Goal: Information Seeking & Learning: Learn about a topic

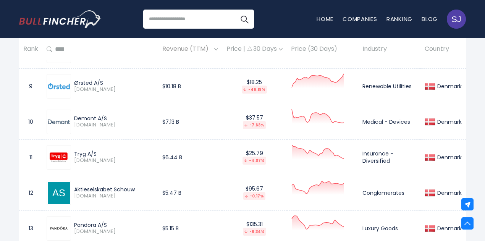
scroll to position [1063, 0]
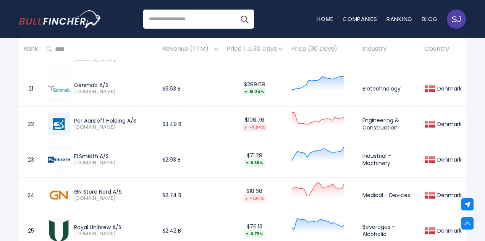
drag, startPoint x: 76, startPoint y: 119, endPoint x: 126, endPoint y: 119, distance: 50.0
click at [126, 119] on div "Per Aarsleff Holding A/S" at bounding box center [114, 120] width 80 height 7
click at [83, 120] on div "Per Aarsleff Holding A/S" at bounding box center [114, 120] width 80 height 7
drag, startPoint x: 74, startPoint y: 120, endPoint x: 137, endPoint y: 112, distance: 63.1
click at [137, 112] on div "Per Aarsleff Holding A/S [DOMAIN_NAME]" at bounding box center [100, 124] width 107 height 24
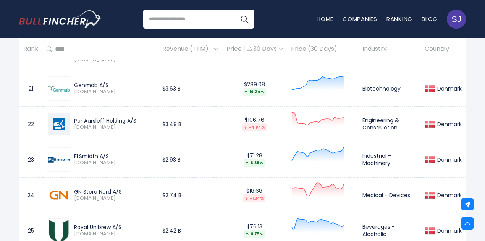
copy div "Per Aarsleff Holding A/S"
drag, startPoint x: 398, startPoint y: 125, endPoint x: 363, endPoint y: 123, distance: 35.9
click at [363, 123] on td "Engineering & Construction" at bounding box center [389, 123] width 62 height 35
copy td "Engineering & Construction"
drag, startPoint x: 182, startPoint y: 123, endPoint x: 160, endPoint y: 125, distance: 22.9
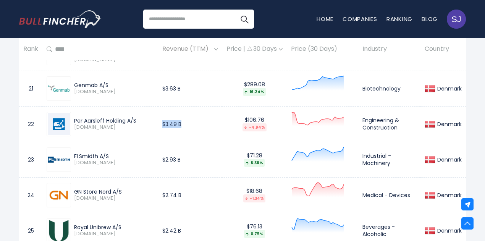
click at [160, 125] on td "$3.49 B" at bounding box center [190, 123] width 64 height 35
copy td "$3.49 B"
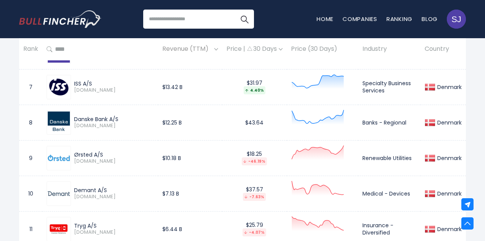
scroll to position [567, 0]
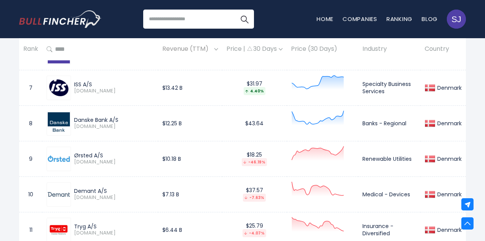
drag, startPoint x: 74, startPoint y: 191, endPoint x: 109, endPoint y: 189, distance: 34.8
click at [109, 189] on div "Demant A/S" at bounding box center [114, 190] width 80 height 7
copy div "Demant A/S"
drag, startPoint x: 410, startPoint y: 194, endPoint x: 360, endPoint y: 201, distance: 50.5
click at [360, 201] on td "Medical - Devices" at bounding box center [389, 193] width 62 height 35
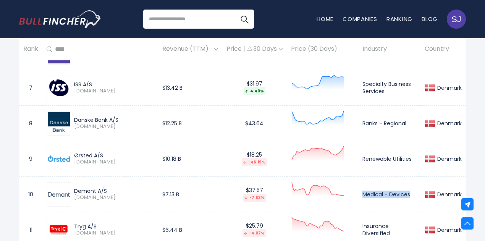
copy td "Medical - Devices"
drag, startPoint x: 180, startPoint y: 192, endPoint x: 155, endPoint y: 195, distance: 24.7
click at [155, 195] on tr "10 Demant A/S [DOMAIN_NAME] $7.13 B $37.57 -7.63% Medical - Devices [GEOGRAPHIC…" at bounding box center [242, 193] width 446 height 35
click at [166, 191] on td "$7.13 B" at bounding box center [190, 193] width 64 height 35
drag, startPoint x: 163, startPoint y: 193, endPoint x: 189, endPoint y: 193, distance: 26.0
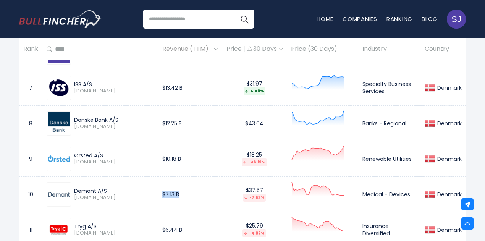
click at [189, 193] on td "$7.13 B" at bounding box center [190, 193] width 64 height 35
copy td "$7.13 B"
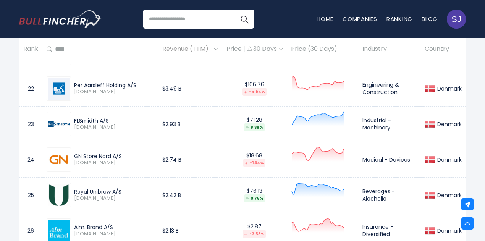
drag, startPoint x: 75, startPoint y: 122, endPoint x: 111, endPoint y: 116, distance: 36.6
click at [111, 116] on div "FLSmidth A/S [DOMAIN_NAME]" at bounding box center [100, 124] width 107 height 24
copy div "FLSmidth A/S"
drag, startPoint x: 392, startPoint y: 128, endPoint x: 357, endPoint y: 120, distance: 35.3
click at [357, 120] on tr "23 FLSmidth A/S [DOMAIN_NAME] $2.93 B $71.28 8.38% Industrial - Machinery [GEOG…" at bounding box center [242, 123] width 446 height 35
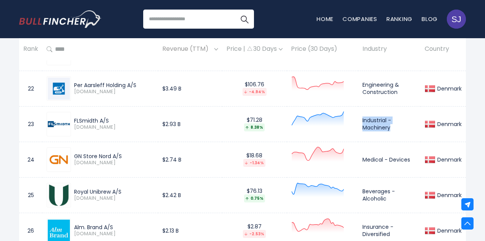
copy td "Industrial - Machinery"
drag, startPoint x: 166, startPoint y: 125, endPoint x: 161, endPoint y: 124, distance: 5.0
click at [161, 124] on td "$2.93 B" at bounding box center [190, 123] width 64 height 35
copy td "$2.93 B"
drag, startPoint x: 413, startPoint y: 161, endPoint x: 362, endPoint y: 162, distance: 50.8
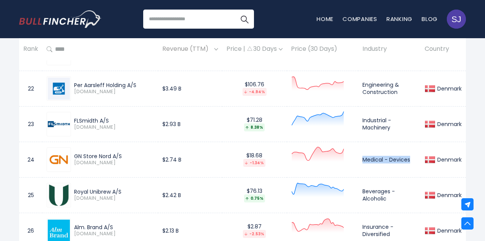
click at [362, 162] on td "Medical - Devices" at bounding box center [389, 159] width 62 height 35
copy td "Medical - Devices"
click at [72, 155] on div "GN Store Nord A/S [DOMAIN_NAME]" at bounding box center [112, 159] width 83 height 13
drag, startPoint x: 75, startPoint y: 155, endPoint x: 125, endPoint y: 154, distance: 49.6
click at [125, 154] on div "GN Store Nord A/S" at bounding box center [114, 156] width 80 height 7
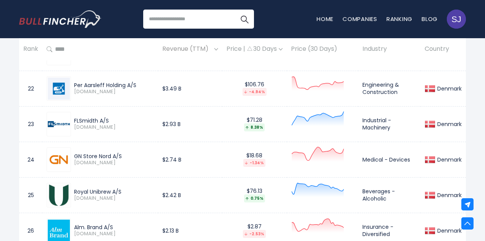
drag, startPoint x: 75, startPoint y: 193, endPoint x: 124, endPoint y: 190, distance: 48.9
click at [124, 190] on div "Royal Unibrew A/S" at bounding box center [114, 191] width 80 height 7
drag, startPoint x: 186, startPoint y: 192, endPoint x: 163, endPoint y: 196, distance: 24.0
click at [163, 196] on td "$2.42 B" at bounding box center [190, 194] width 64 height 35
drag, startPoint x: 363, startPoint y: 191, endPoint x: 390, endPoint y: 195, distance: 26.6
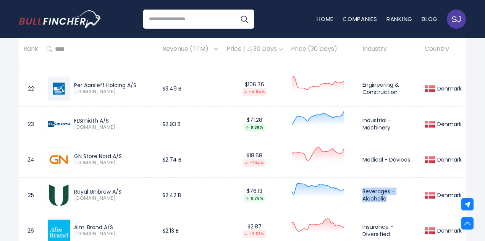
click at [390, 195] on td "Beverages - Alcoholic" at bounding box center [389, 194] width 62 height 35
drag, startPoint x: 170, startPoint y: 160, endPoint x: 164, endPoint y: 160, distance: 6.1
click at [164, 160] on td "$2.74 B" at bounding box center [190, 159] width 64 height 35
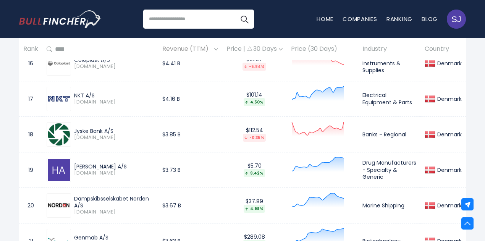
scroll to position [908, 0]
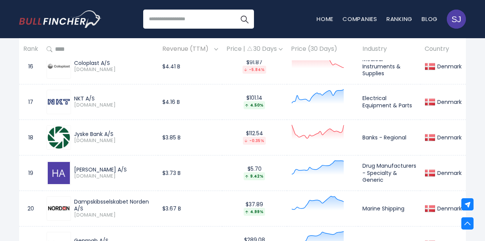
click at [85, 134] on div "Jyske Bank A/S" at bounding box center [114, 134] width 80 height 7
drag, startPoint x: 75, startPoint y: 133, endPoint x: 118, endPoint y: 134, distance: 42.4
click at [118, 134] on div "Jyske Bank A/S" at bounding box center [114, 134] width 80 height 7
drag, startPoint x: 408, startPoint y: 134, endPoint x: 361, endPoint y: 145, distance: 48.6
click at [361, 145] on td "Banks - Regional" at bounding box center [389, 136] width 62 height 35
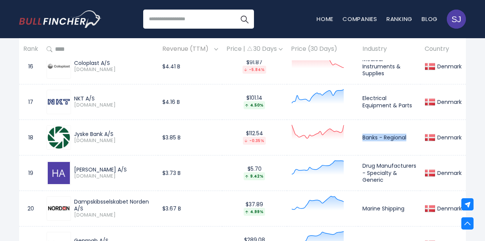
drag, startPoint x: 184, startPoint y: 135, endPoint x: 154, endPoint y: 141, distance: 30.2
click at [154, 141] on tr "18 Jyske Bank A/S [DOMAIN_NAME] $3.85 B $112.54 -0.35% Banks - Regional [GEOGRA…" at bounding box center [242, 136] width 446 height 35
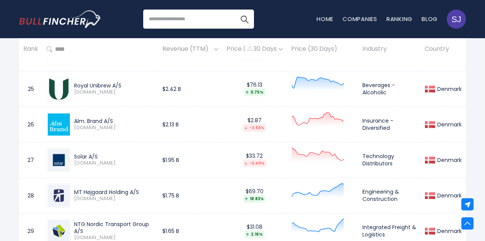
drag, startPoint x: 118, startPoint y: 118, endPoint x: 75, endPoint y: 120, distance: 43.2
click at [75, 120] on div "Alm. Brand A/S" at bounding box center [114, 121] width 80 height 7
drag, startPoint x: 392, startPoint y: 124, endPoint x: 349, endPoint y: 119, distance: 43.1
click at [349, 119] on tr "26 Alm. Brand A/S [DOMAIN_NAME] $2.13 B $2.87 -2.53% Insurance - Diversified [G…" at bounding box center [242, 123] width 446 height 35
drag, startPoint x: 172, startPoint y: 124, endPoint x: 161, endPoint y: 124, distance: 11.4
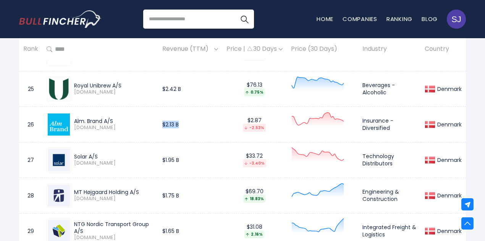
click at [161, 124] on td "$2.13 B" at bounding box center [190, 123] width 64 height 35
drag, startPoint x: 395, startPoint y: 163, endPoint x: 361, endPoint y: 156, distance: 34.4
click at [361, 156] on td "Technology Distributors" at bounding box center [389, 159] width 62 height 35
drag, startPoint x: 170, startPoint y: 160, endPoint x: 158, endPoint y: 160, distance: 11.8
click at [158, 160] on tr "27 Solar A/S [DOMAIN_NAME] $1.95 B $33.72 -3.40% Technology Distributors [GEOGR…" at bounding box center [242, 159] width 446 height 35
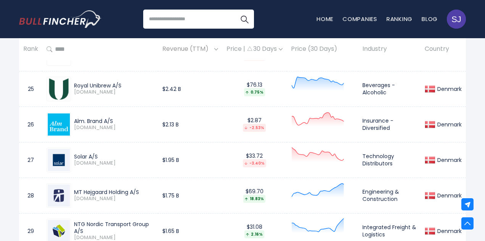
drag, startPoint x: 73, startPoint y: 190, endPoint x: 140, endPoint y: 187, distance: 66.8
click at [140, 189] on div "MT Højgaard Holding A/S [DOMAIN_NAME]" at bounding box center [112, 195] width 83 height 13
click at [161, 194] on td "$1.75 B" at bounding box center [190, 194] width 64 height 35
drag, startPoint x: 164, startPoint y: 193, endPoint x: 196, endPoint y: 192, distance: 32.4
click at [196, 192] on td "$1.75 B" at bounding box center [190, 194] width 64 height 35
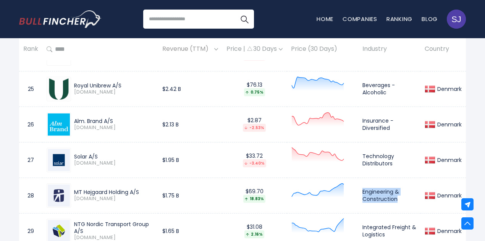
drag, startPoint x: 363, startPoint y: 190, endPoint x: 406, endPoint y: 199, distance: 43.9
click at [406, 199] on td "Engineering & Construction" at bounding box center [389, 194] width 62 height 35
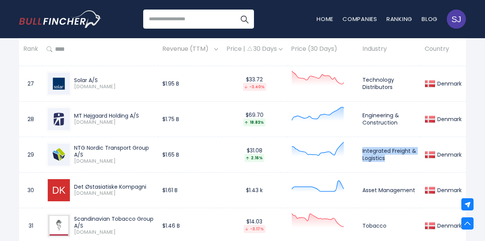
drag, startPoint x: 385, startPoint y: 159, endPoint x: 355, endPoint y: 148, distance: 31.6
click at [355, 148] on tr "29 NTG Nordic Transport Group A/S [DOMAIN_NAME] $1.65 B $31.08 2.16% Integrated…" at bounding box center [242, 154] width 446 height 35
drag, startPoint x: 161, startPoint y: 155, endPoint x: 163, endPoint y: 147, distance: 8.6
click at [163, 147] on td "$1.65 B" at bounding box center [190, 154] width 64 height 35
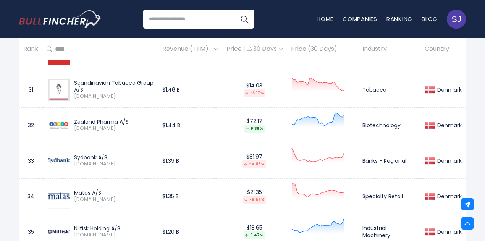
click at [74, 119] on div "Zealand Pharma A/S" at bounding box center [114, 121] width 80 height 7
drag, startPoint x: 74, startPoint y: 119, endPoint x: 129, endPoint y: 117, distance: 54.2
click at [129, 118] on div "Zealand Pharma A/S" at bounding box center [114, 121] width 80 height 7
click at [369, 124] on td "Biotechnology" at bounding box center [389, 124] width 62 height 35
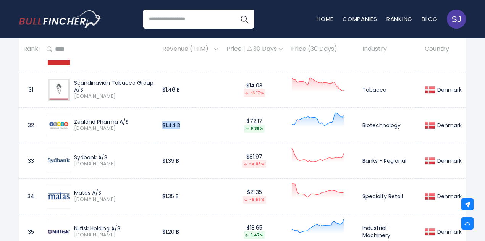
drag, startPoint x: 184, startPoint y: 122, endPoint x: 162, endPoint y: 123, distance: 21.8
click at [162, 123] on td "$1.44 B" at bounding box center [190, 124] width 64 height 35
drag, startPoint x: 91, startPoint y: 91, endPoint x: 87, endPoint y: 88, distance: 5.7
click at [91, 91] on div "Scandinavian Tobacco Group A/S [DOMAIN_NAME]" at bounding box center [112, 89] width 83 height 20
drag, startPoint x: 74, startPoint y: 82, endPoint x: 83, endPoint y: 86, distance: 9.7
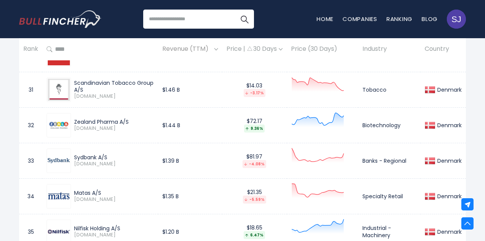
click at [83, 86] on div "Scandinavian Tobacco Group A/S" at bounding box center [114, 86] width 80 height 14
click at [374, 87] on td "Tobacco" at bounding box center [389, 89] width 62 height 35
drag, startPoint x: 163, startPoint y: 89, endPoint x: 182, endPoint y: 86, distance: 19.3
click at [182, 86] on td "$1.46 B" at bounding box center [190, 89] width 64 height 35
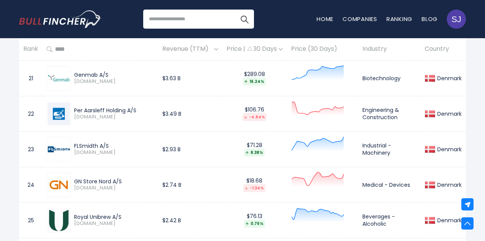
scroll to position [997, 0]
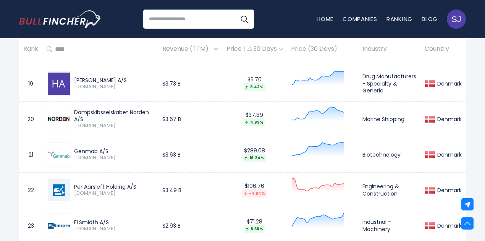
click at [85, 148] on div "Genmab A/S" at bounding box center [114, 151] width 80 height 7
drag, startPoint x: 74, startPoint y: 148, endPoint x: 111, endPoint y: 149, distance: 37.8
click at [111, 149] on div "Genmab A/S [DOMAIN_NAME]" at bounding box center [112, 154] width 83 height 13
drag, startPoint x: 162, startPoint y: 153, endPoint x: 183, endPoint y: 153, distance: 21.4
click at [183, 153] on td "$3.63 B" at bounding box center [190, 154] width 64 height 35
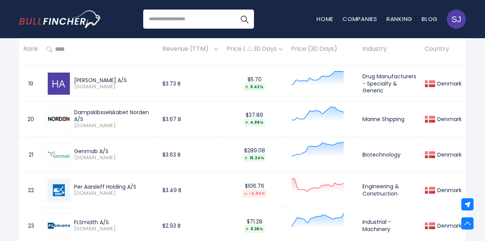
click at [367, 152] on td "Biotechnology" at bounding box center [389, 154] width 62 height 35
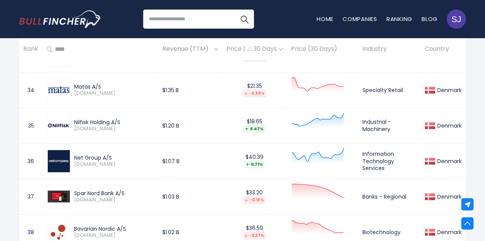
click at [92, 121] on div "Nilfisk Holding A/S" at bounding box center [114, 122] width 80 height 7
drag, startPoint x: 74, startPoint y: 121, endPoint x: 137, endPoint y: 118, distance: 63.0
click at [137, 119] on div "Nilfisk Holding A/S" at bounding box center [114, 122] width 80 height 7
drag, startPoint x: 363, startPoint y: 121, endPoint x: 389, endPoint y: 131, distance: 28.5
click at [389, 131] on td "Industrial - Machinery" at bounding box center [389, 125] width 62 height 35
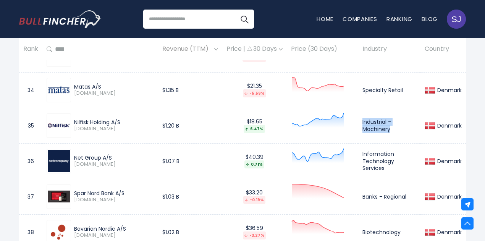
drag, startPoint x: 179, startPoint y: 121, endPoint x: 145, endPoint y: 124, distance: 34.1
click at [145, 124] on tr "35 Nilfisk Holding A/S [DOMAIN_NAME] $1.20 B $18.65 6.47% Industrial - Machiner…" at bounding box center [242, 125] width 446 height 35
click at [171, 123] on td "$1.20 B" at bounding box center [190, 125] width 64 height 35
drag, startPoint x: 164, startPoint y: 123, endPoint x: 209, endPoint y: 123, distance: 44.6
click at [209, 123] on td "$1.20 B" at bounding box center [190, 125] width 64 height 35
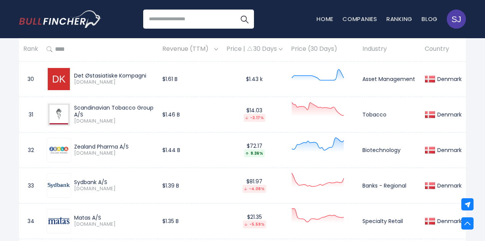
scroll to position [1409, 0]
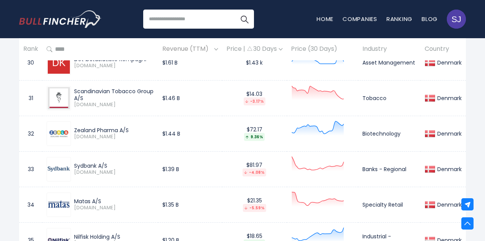
click at [81, 151] on td "Sydbank A/S [DOMAIN_NAME]" at bounding box center [100, 168] width 116 height 35
drag, startPoint x: 74, startPoint y: 163, endPoint x: 113, endPoint y: 164, distance: 39.3
click at [113, 164] on div "Sydbank A/S [DOMAIN_NAME]" at bounding box center [112, 168] width 83 height 13
click at [161, 167] on td "$1.39 B" at bounding box center [190, 168] width 64 height 35
click at [164, 166] on td "$1.39 B" at bounding box center [190, 168] width 64 height 35
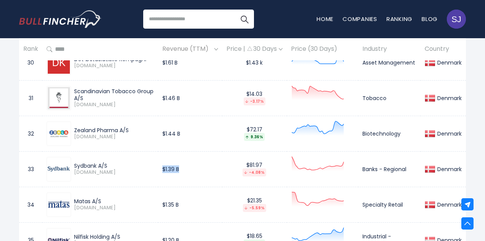
drag, startPoint x: 164, startPoint y: 166, endPoint x: 190, endPoint y: 166, distance: 26.3
click at [190, 166] on td "$1.39 B" at bounding box center [190, 168] width 64 height 35
drag, startPoint x: 245, startPoint y: 164, endPoint x: 269, endPoint y: 163, distance: 24.1
click at [269, 163] on div "$81.97 -4.08%" at bounding box center [254, 168] width 56 height 15
drag, startPoint x: 364, startPoint y: 166, endPoint x: 416, endPoint y: 168, distance: 51.6
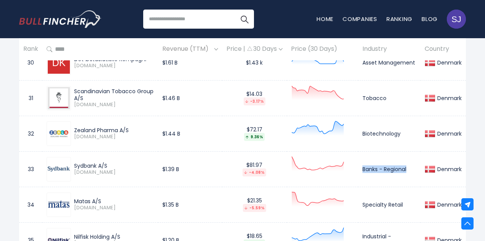
click at [416, 168] on td "Banks - Regional" at bounding box center [389, 168] width 62 height 35
